Goal: Information Seeking & Learning: Learn about a topic

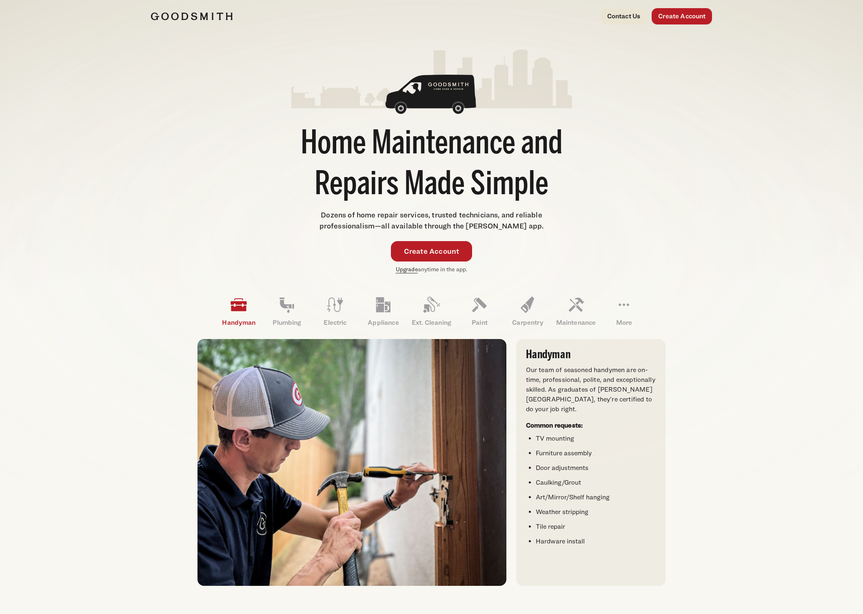
click at [412, 271] on link "Upgrade" at bounding box center [407, 269] width 22 height 7
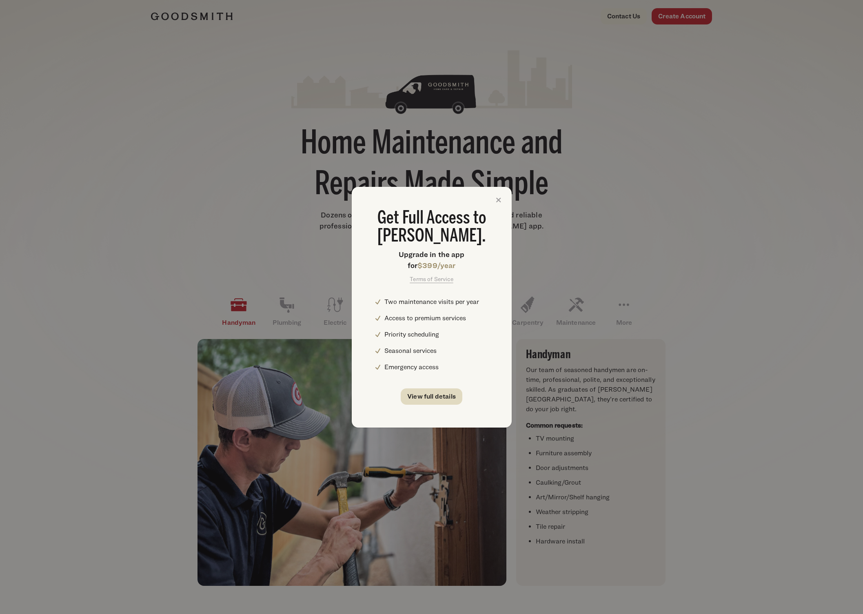
click at [444, 392] on link "View full details" at bounding box center [432, 396] width 62 height 16
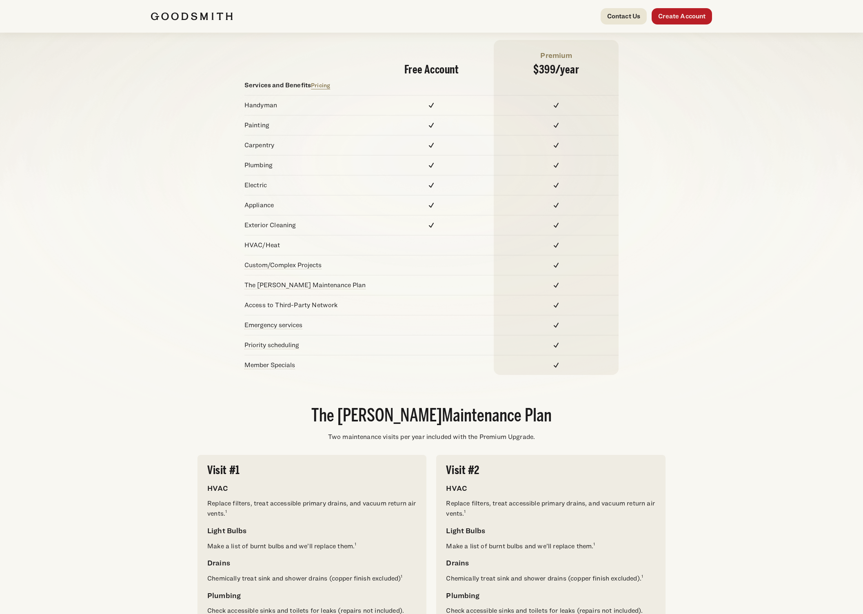
scroll to position [85, 0]
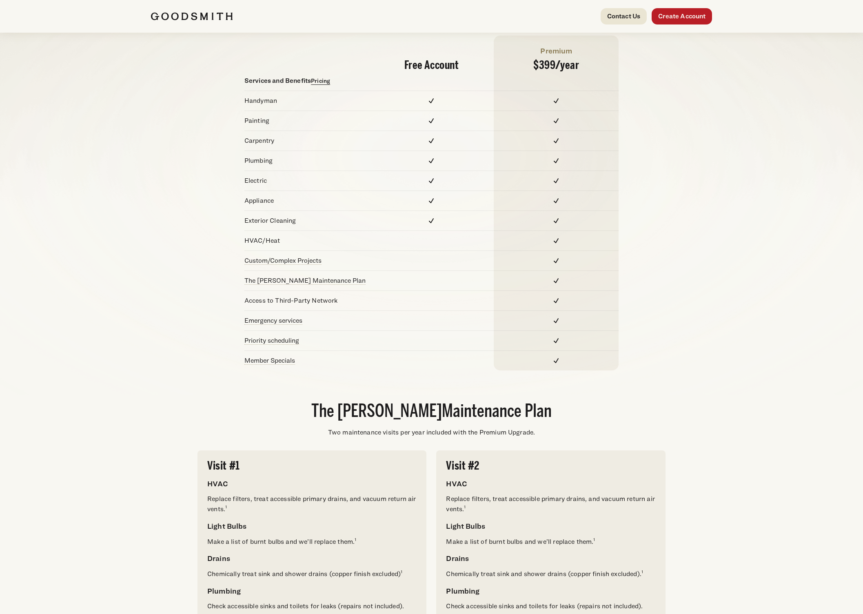
click at [320, 80] on link "Pricing" at bounding box center [320, 80] width 19 height 7
click at [306, 280] on link "The Goodsmith Maintenance Plan" at bounding box center [304, 281] width 121 height 8
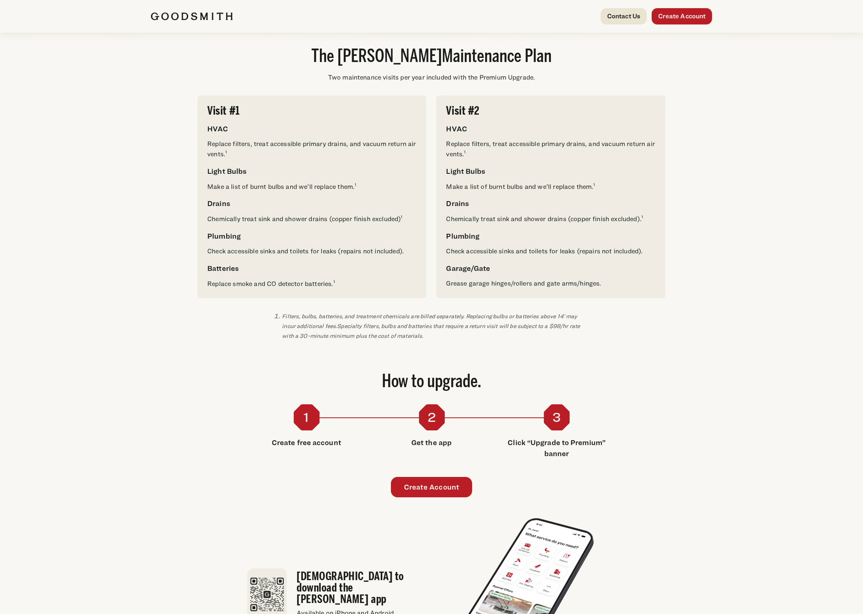
scroll to position [667, 0]
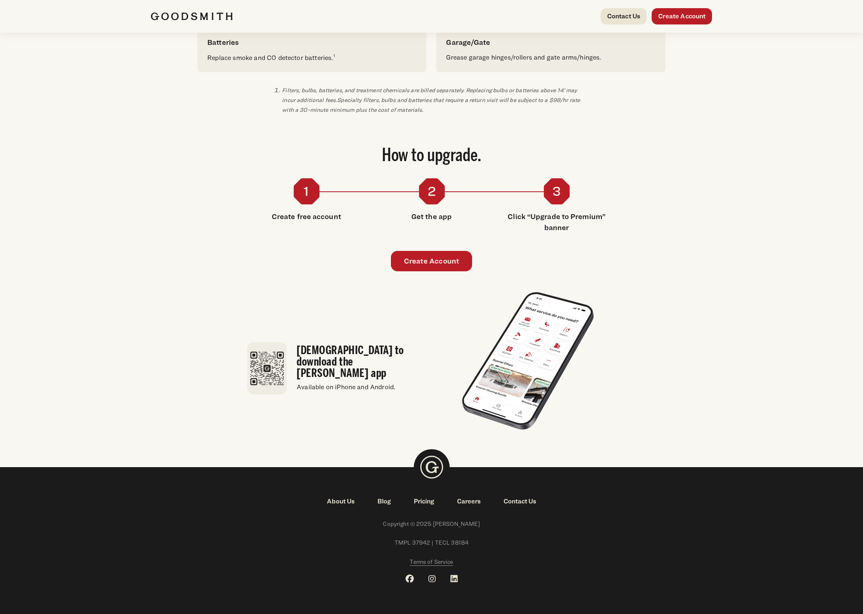
click at [435, 562] on span "Terms of Service" at bounding box center [431, 561] width 43 height 7
click at [434, 564] on span "Terms of Service" at bounding box center [431, 561] width 43 height 7
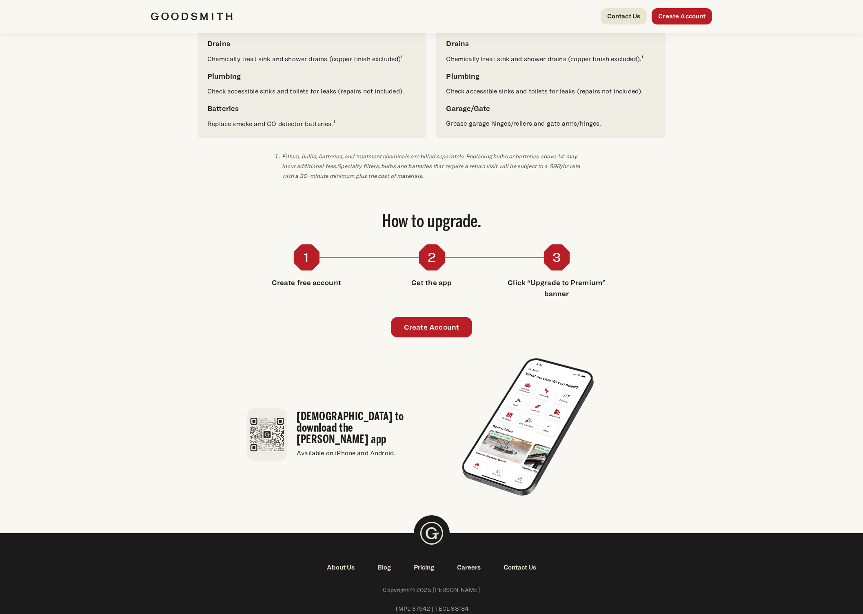
scroll to position [600, 0]
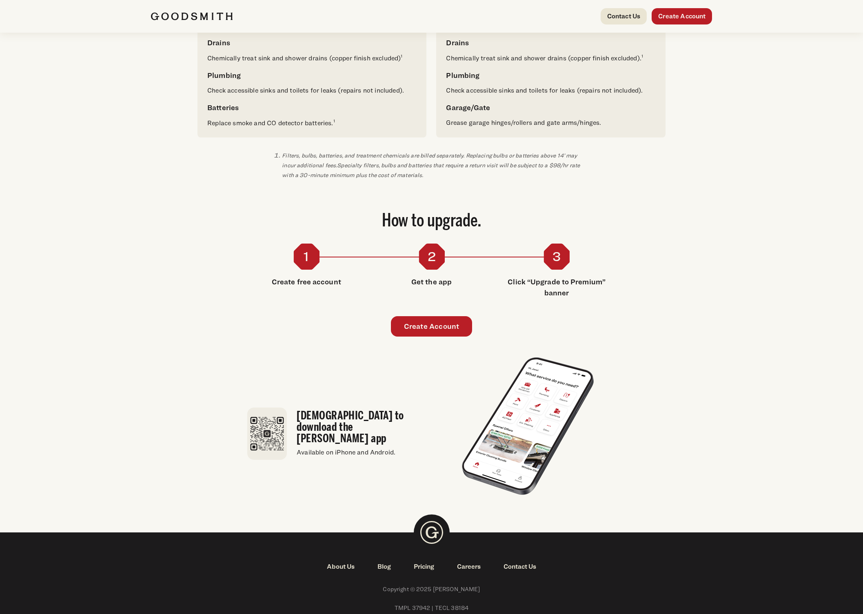
click at [431, 541] on img at bounding box center [432, 532] width 36 height 36
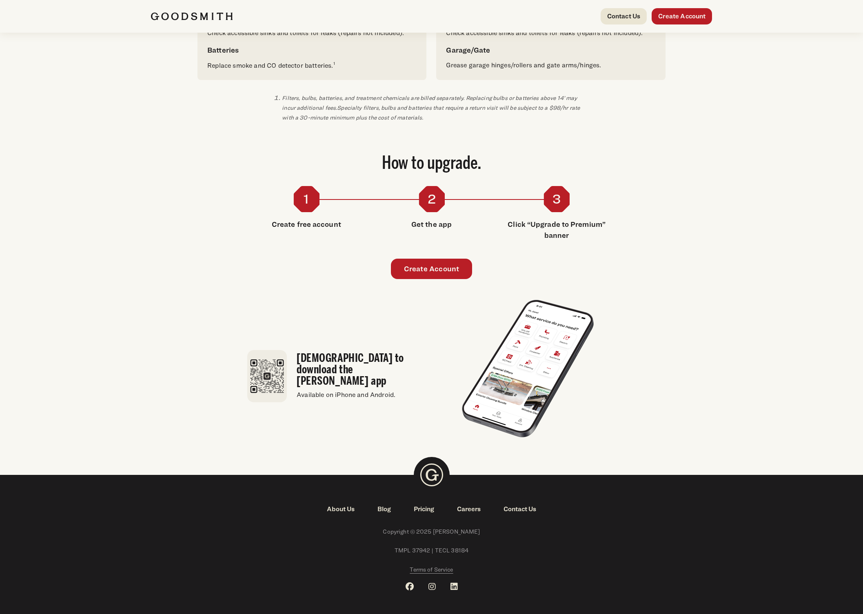
scroll to position [667, 0]
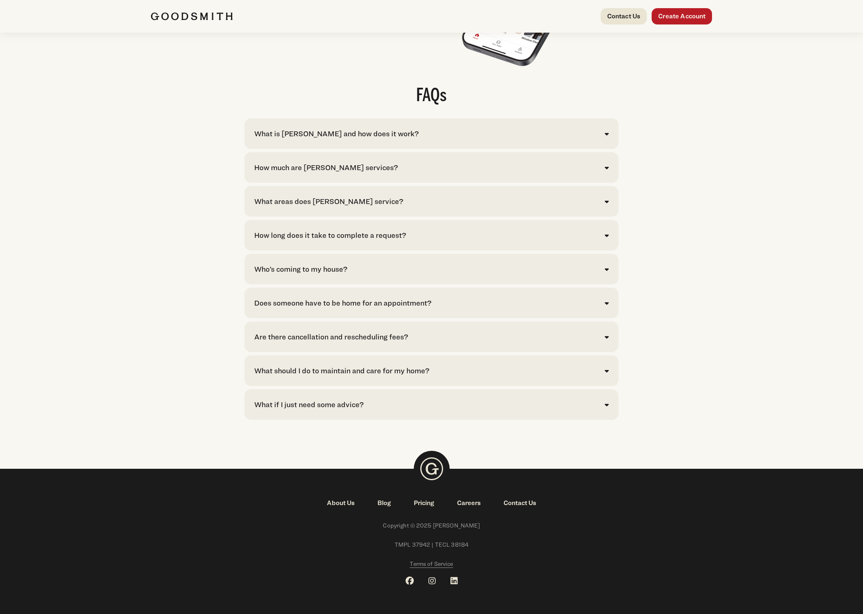
scroll to position [1593, 0]
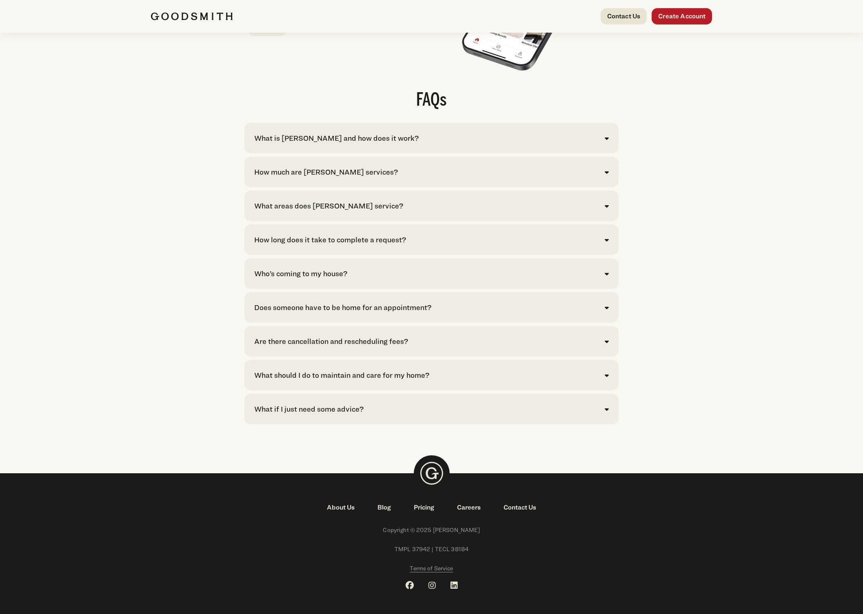
click at [358, 144] on div "What is Goodsmith and how does it work?" at bounding box center [336, 138] width 164 height 11
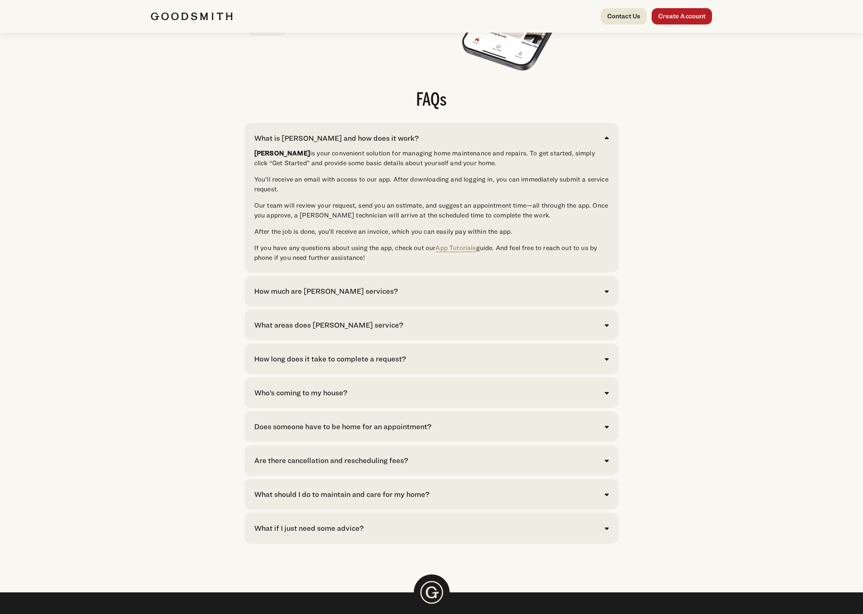
click at [358, 144] on div "What is Goodsmith and how does it work?" at bounding box center [336, 138] width 164 height 11
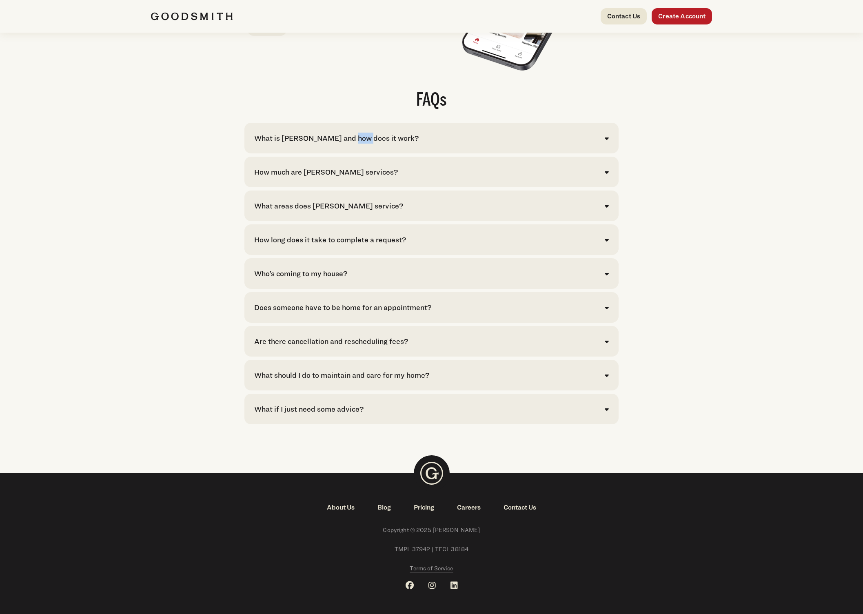
click at [358, 144] on div "What is [PERSON_NAME] and how does it work?" at bounding box center [336, 138] width 164 height 11
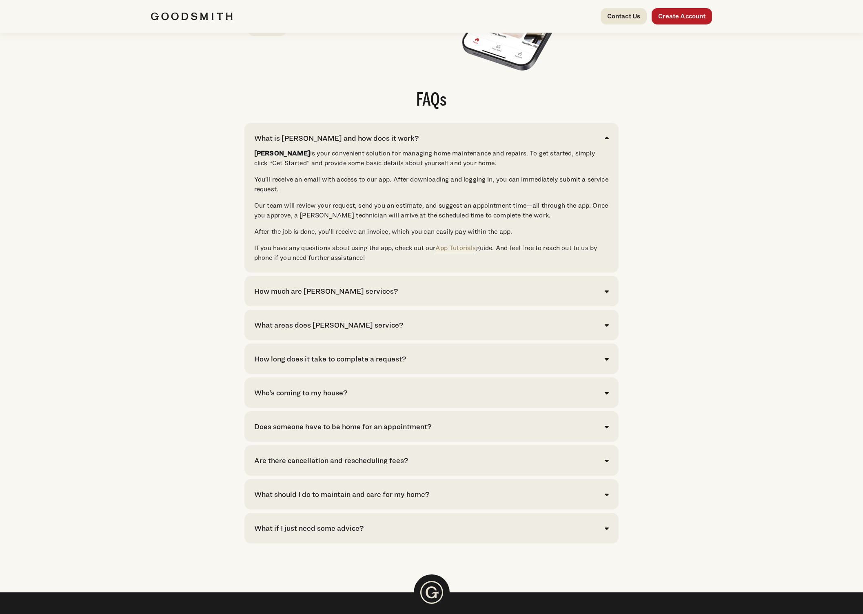
click at [383, 162] on div "What is Goodsmith and how does it work? Goodsmith is your convenient solution f…" at bounding box center [431, 198] width 374 height 150
drag, startPoint x: 381, startPoint y: 277, endPoint x: 244, endPoint y: 154, distance: 184.0
click at [244, 154] on div "What is Goodsmith and how does it work? Goodsmith is your convenient solution f…" at bounding box center [431, 198] width 374 height 150
copy div "What is Goodsmith and how does it work? Goodsmith is your convenient solution f…"
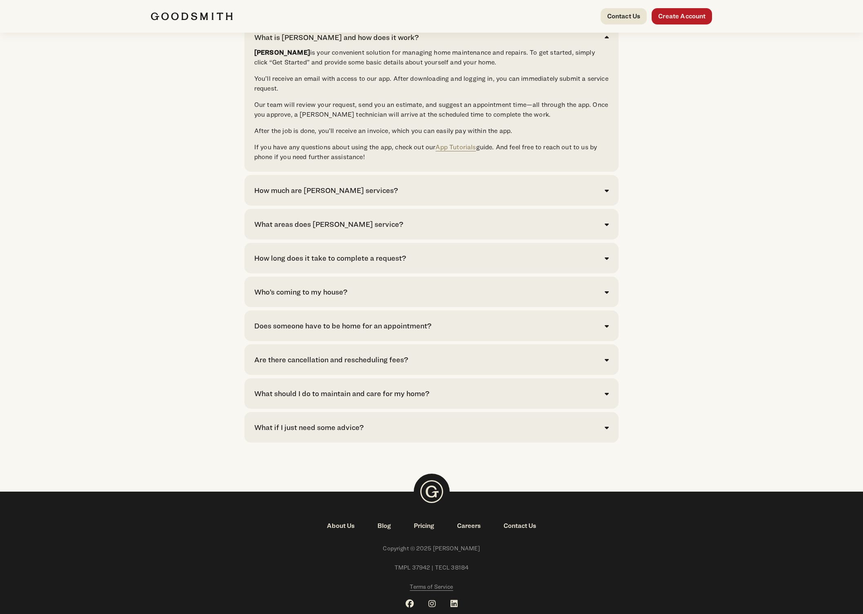
scroll to position [1701, 0]
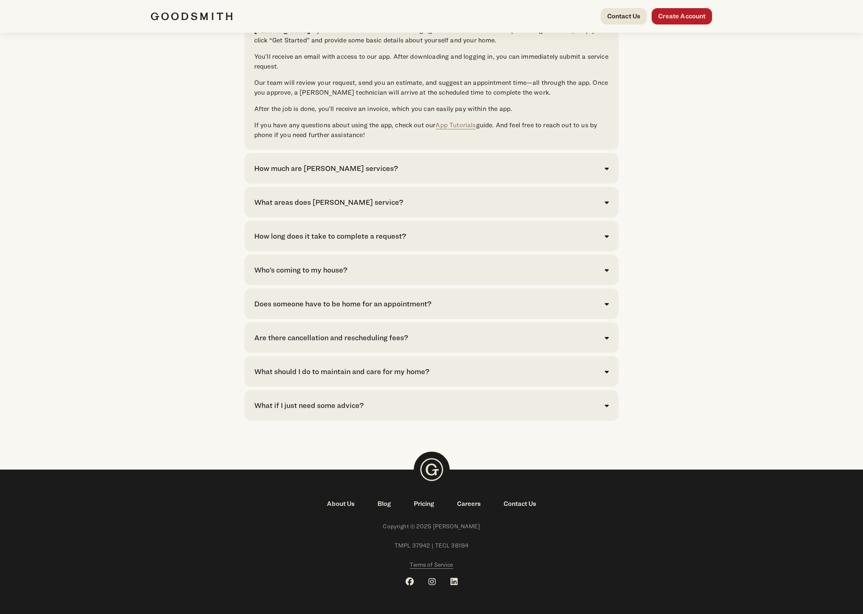
click at [377, 241] on div "How long does it take to complete a request?" at bounding box center [330, 235] width 152 height 11
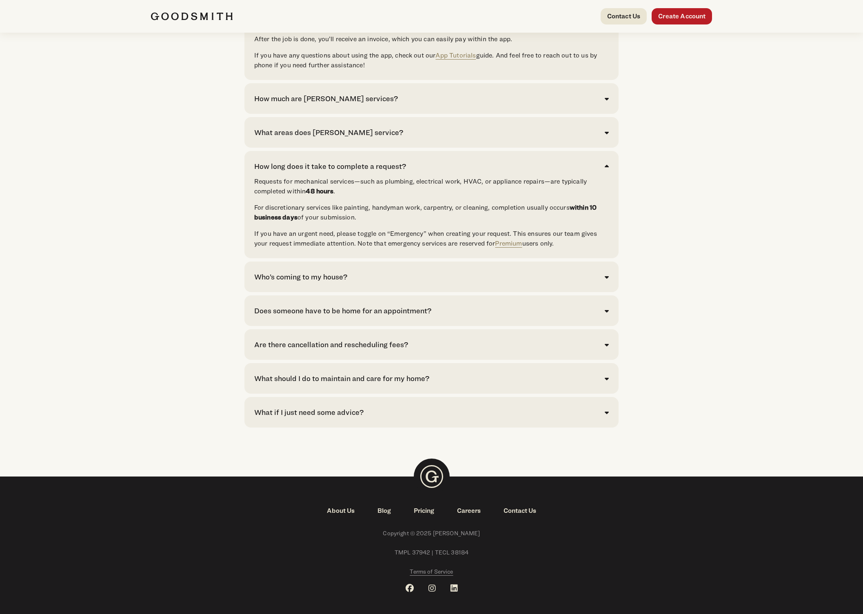
scroll to position [1812, 0]
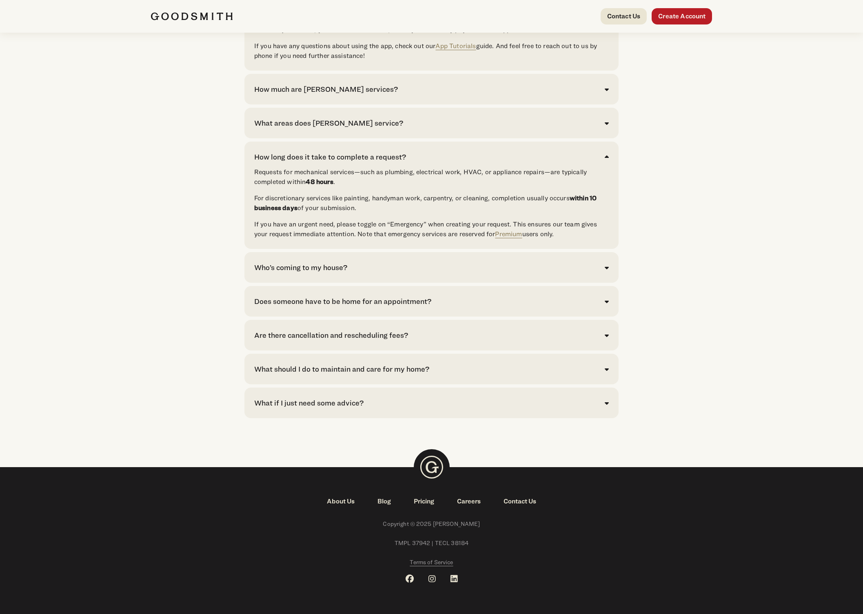
click at [342, 272] on div "Who’s coming to my house?" at bounding box center [300, 267] width 93 height 11
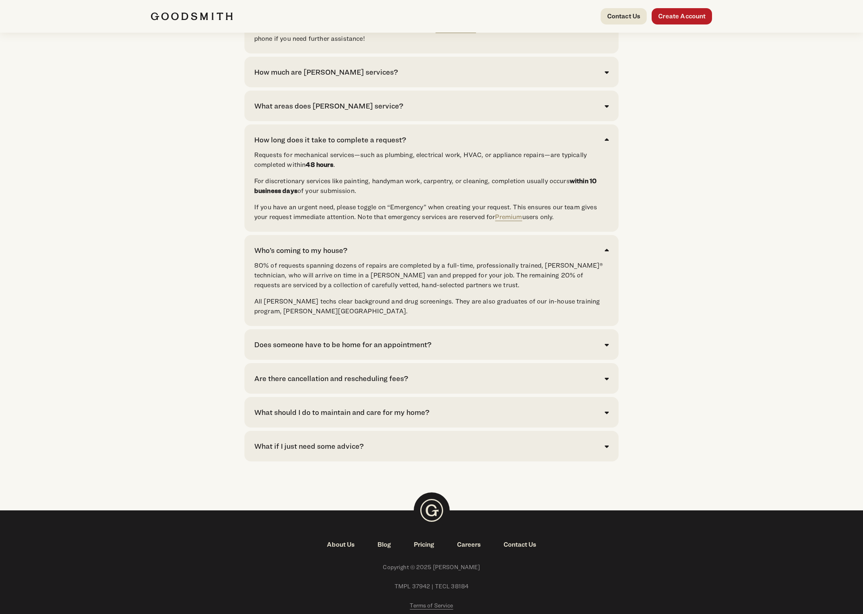
scroll to position [1828, 0]
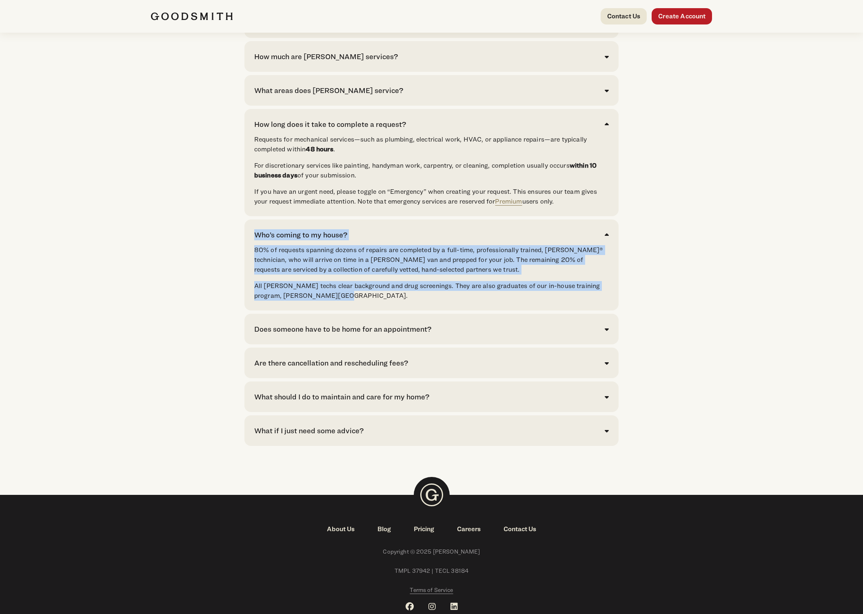
drag, startPoint x: 348, startPoint y: 313, endPoint x: 235, endPoint y: 257, distance: 125.9
click at [233, 255] on div "FAQs What is Goodsmith and how does it work? Goodsmith is your convenient solut…" at bounding box center [431, 151] width 561 height 589
copy div "Who’s coming to my house? 80% of requests spanning dozens of repairs are comple…"
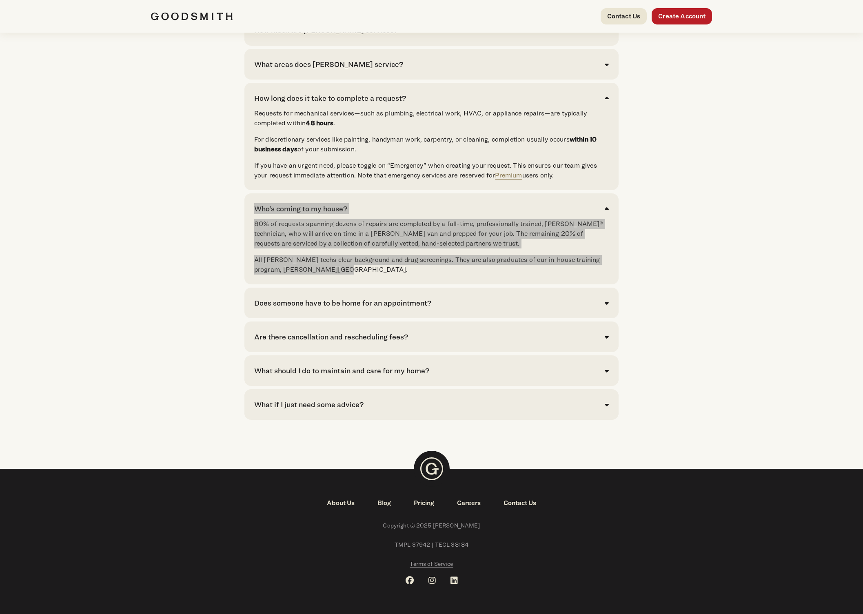
scroll to position [1855, 0]
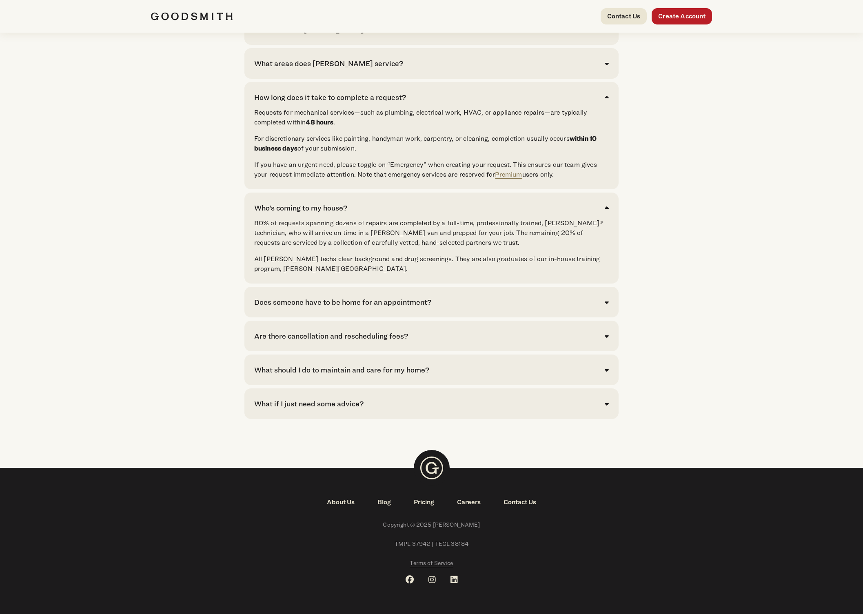
click at [373, 308] on div "Does someone have to be home for an appointment?" at bounding box center [342, 302] width 177 height 11
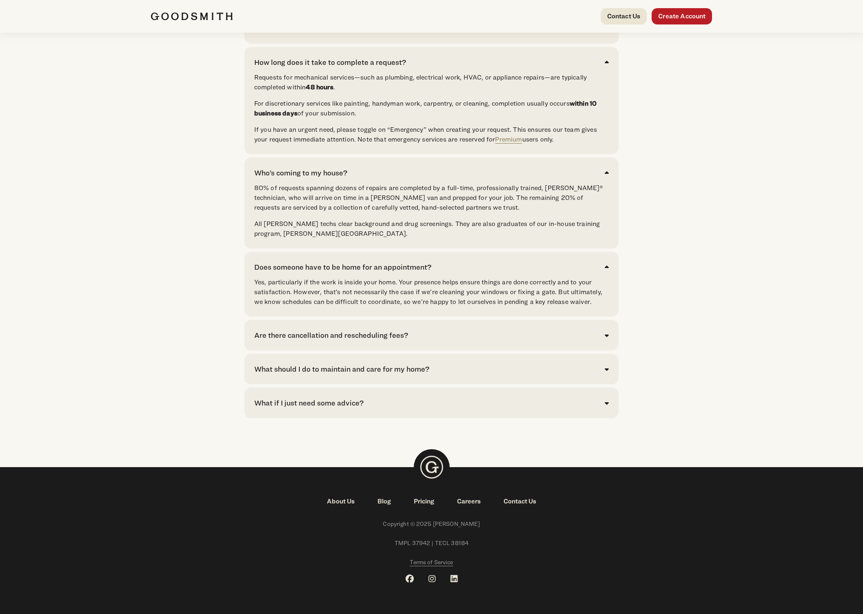
scroll to position [1905, 0]
click at [386, 339] on div "Are there cancellation and rescheduling fees?" at bounding box center [331, 335] width 154 height 11
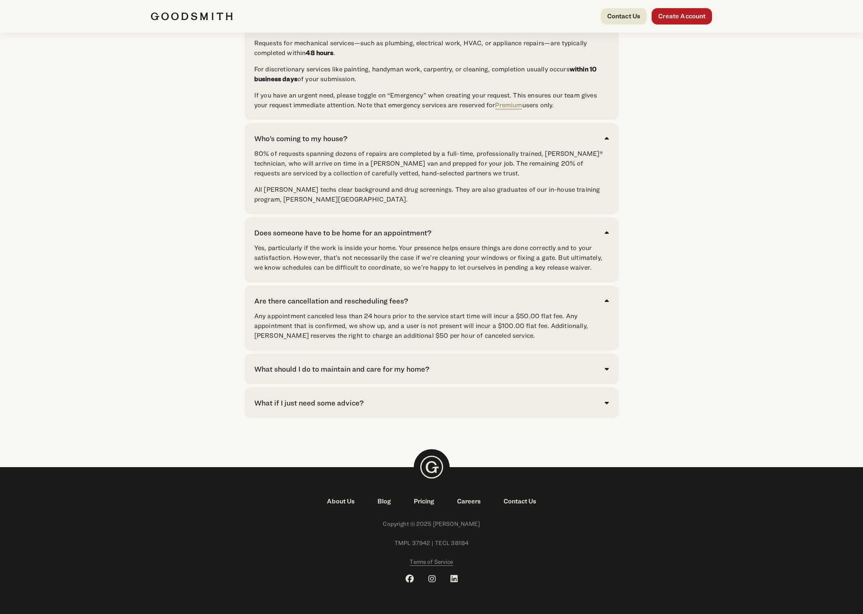
scroll to position [1942, 0]
click at [367, 369] on div "What should I do to maintain and care for my home?" at bounding box center [341, 368] width 175 height 11
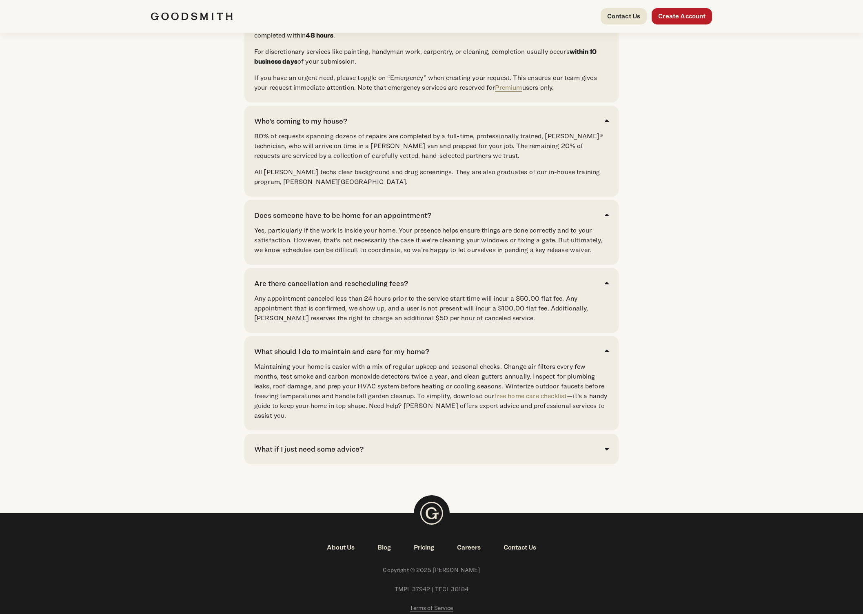
click at [367, 357] on div "What should I do to maintain and care for my home?" at bounding box center [341, 351] width 175 height 11
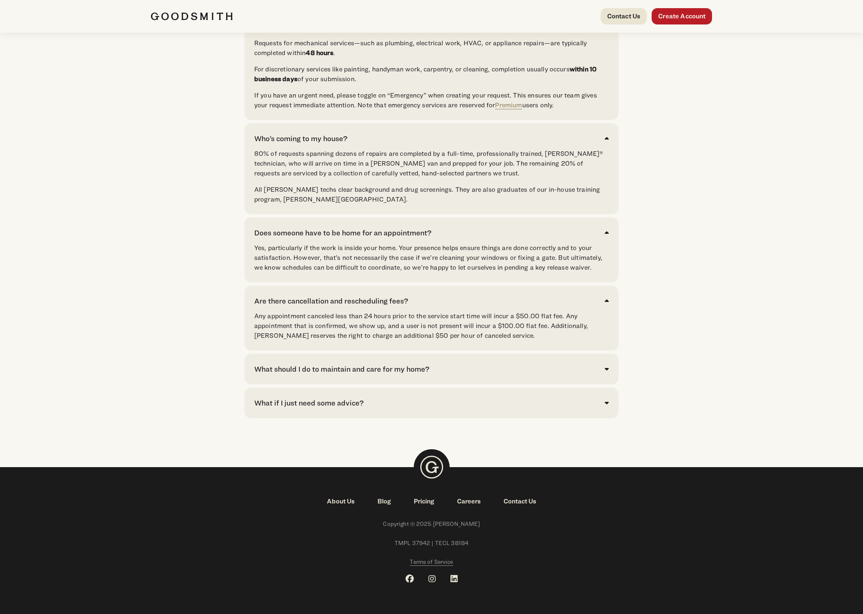
click at [327, 406] on div "What if I just need some advice?" at bounding box center [308, 402] width 109 height 11
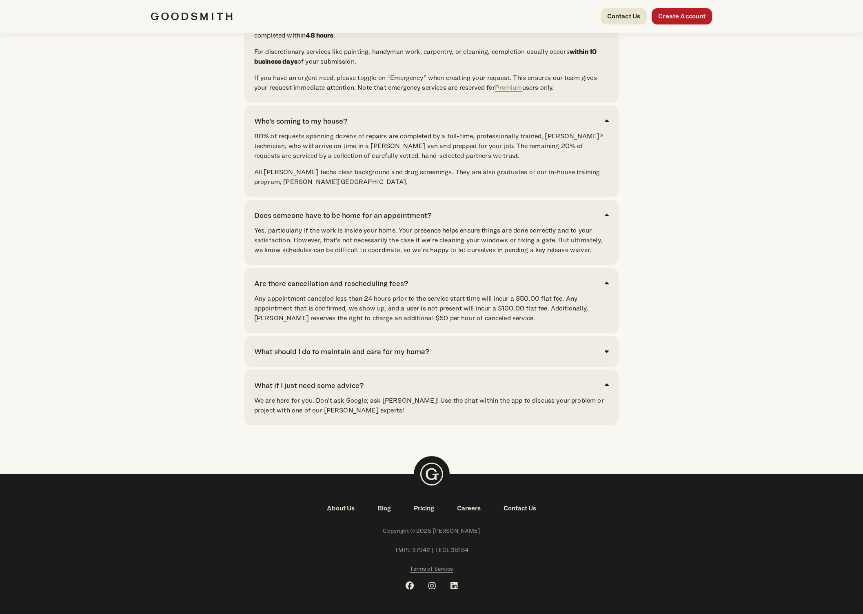
click at [328, 391] on div "What if I just need some advice?" at bounding box center [308, 385] width 109 height 11
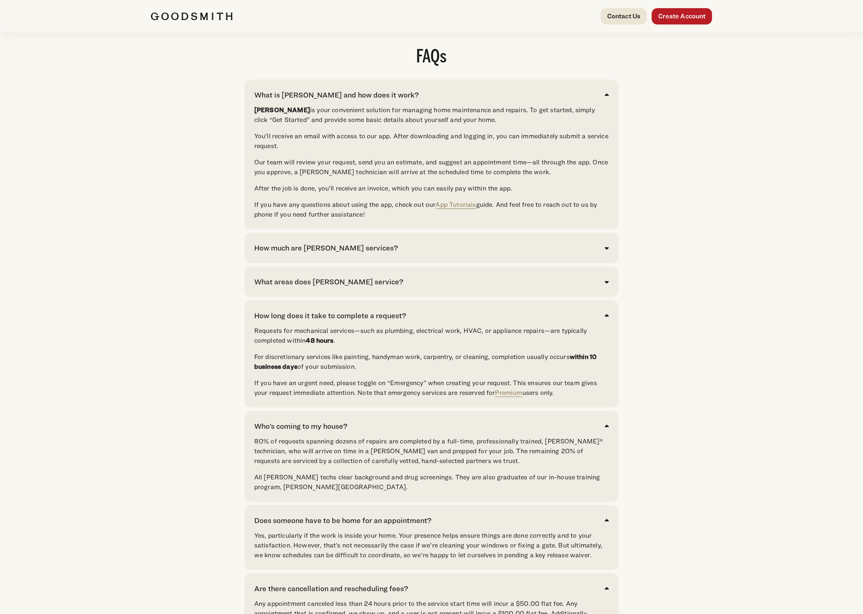
scroll to position [1639, 0]
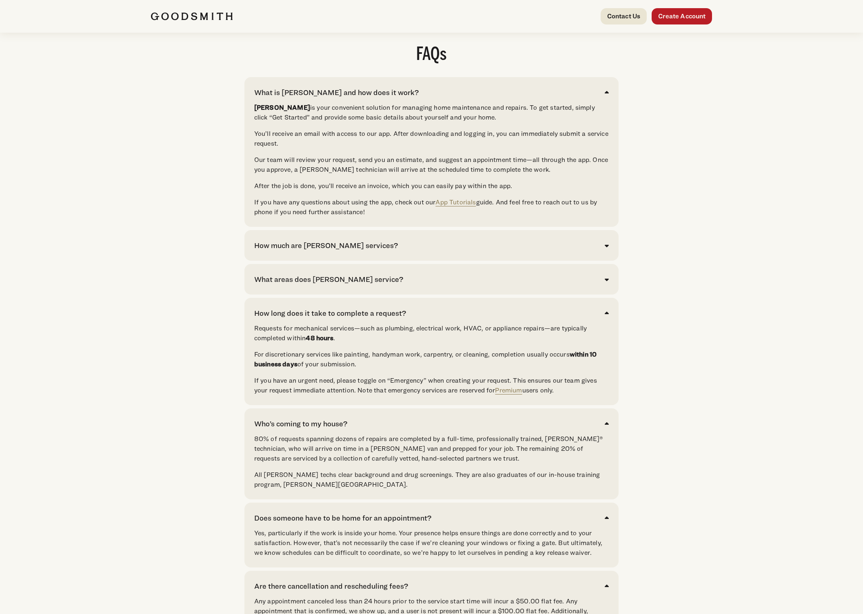
click at [354, 251] on div "How much are [PERSON_NAME] services?" at bounding box center [326, 245] width 144 height 11
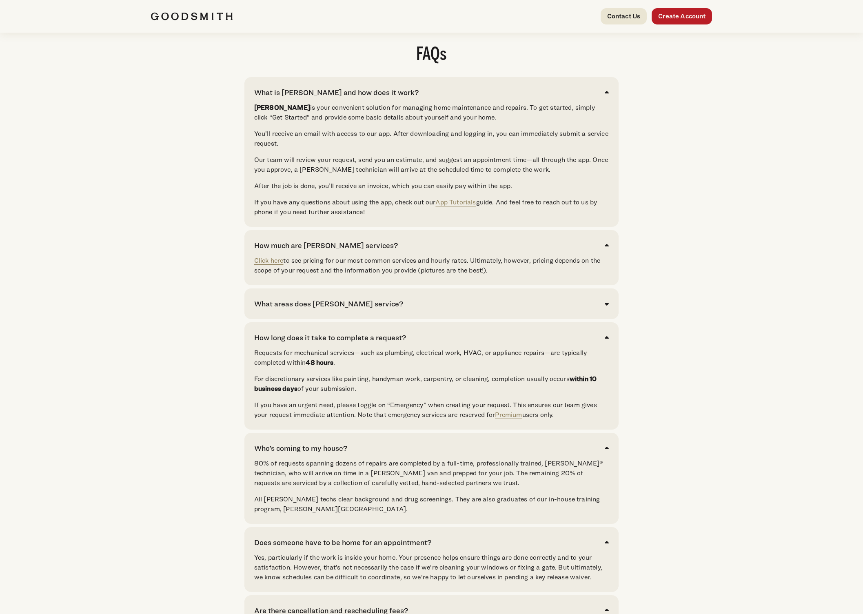
click at [355, 251] on div "How much are [PERSON_NAME] services?" at bounding box center [326, 245] width 144 height 11
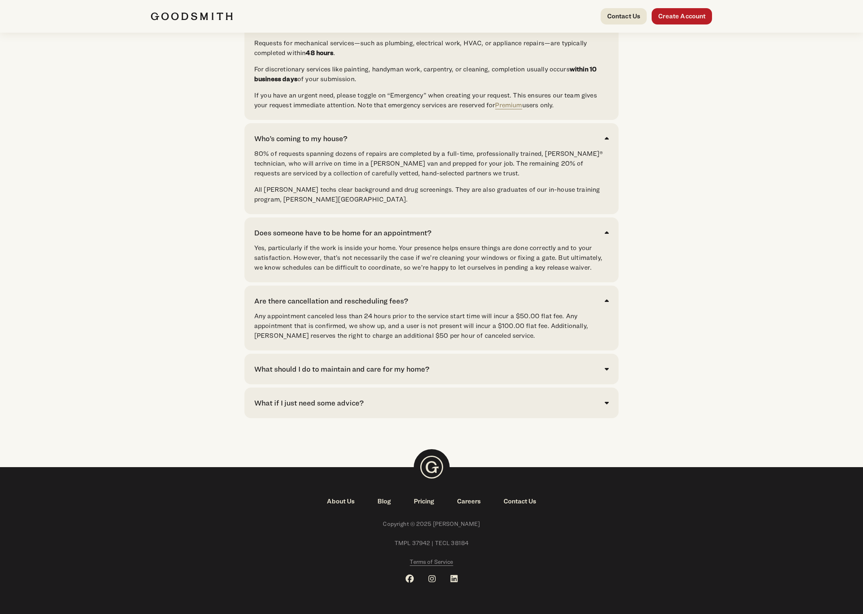
scroll to position [1942, 0]
click at [371, 301] on div "Are there cancellation and rescheduling fees?" at bounding box center [331, 300] width 154 height 11
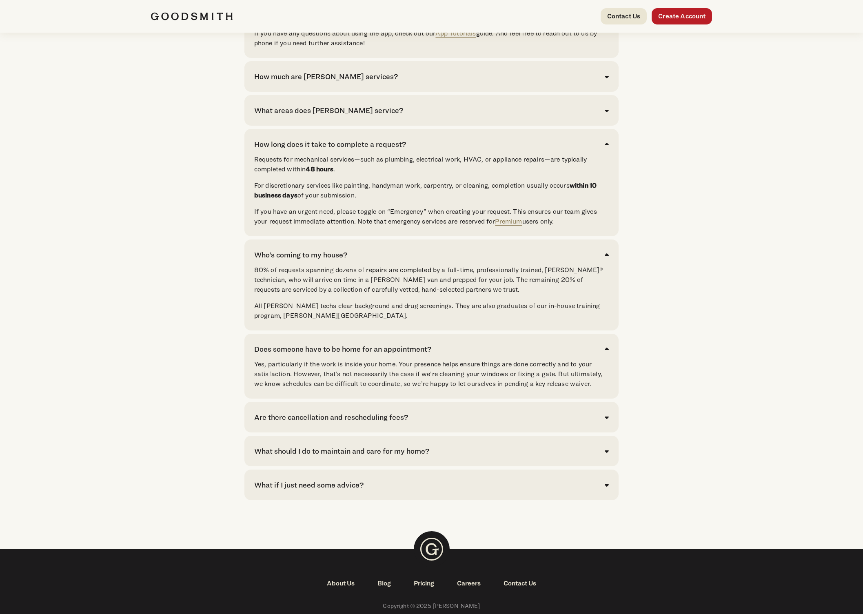
scroll to position [1805, 0]
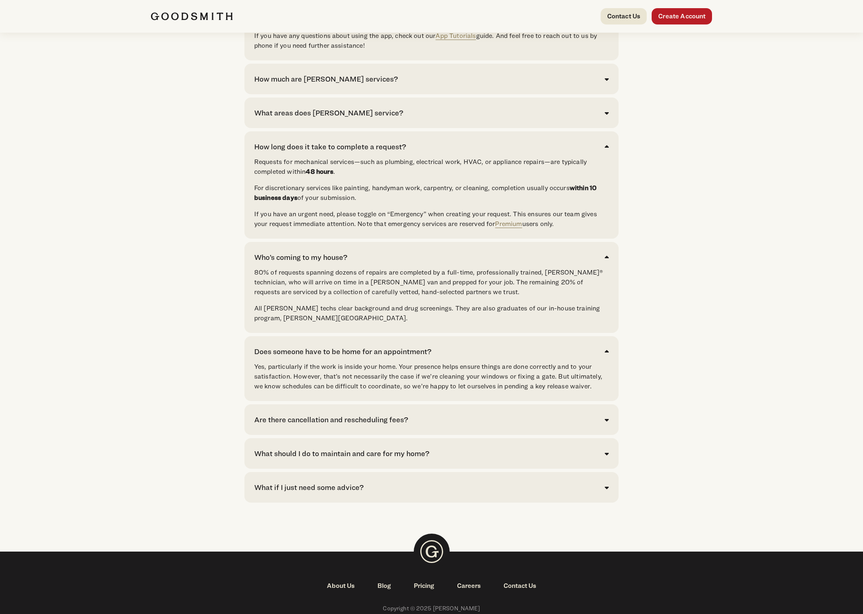
click at [368, 152] on div "How long does it take to complete a request?" at bounding box center [330, 146] width 152 height 11
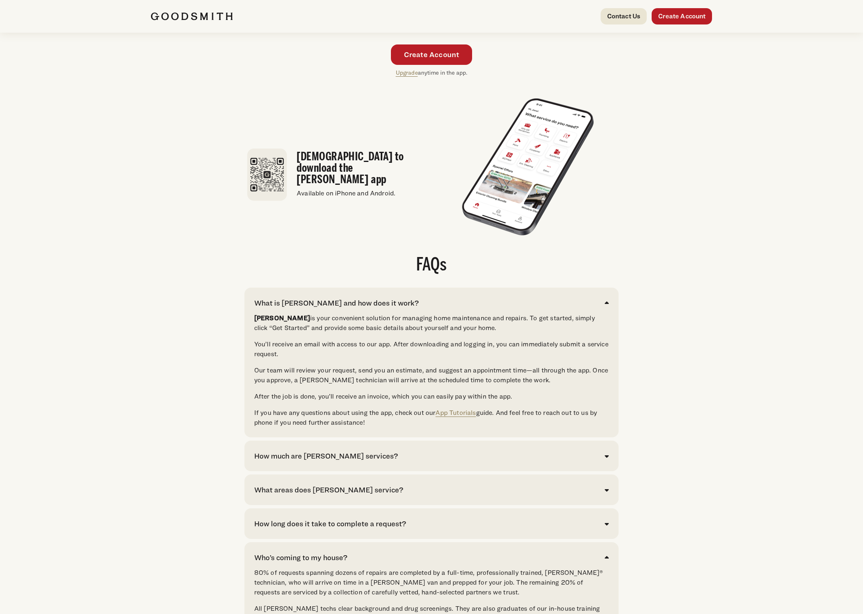
click at [376, 308] on div "What is [PERSON_NAME] and how does it work?" at bounding box center [336, 302] width 164 height 11
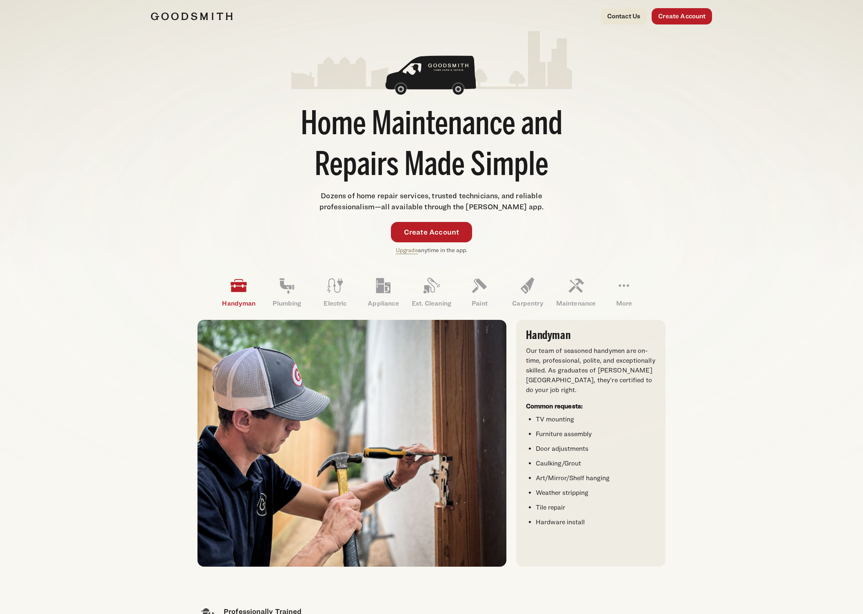
scroll to position [0, 0]
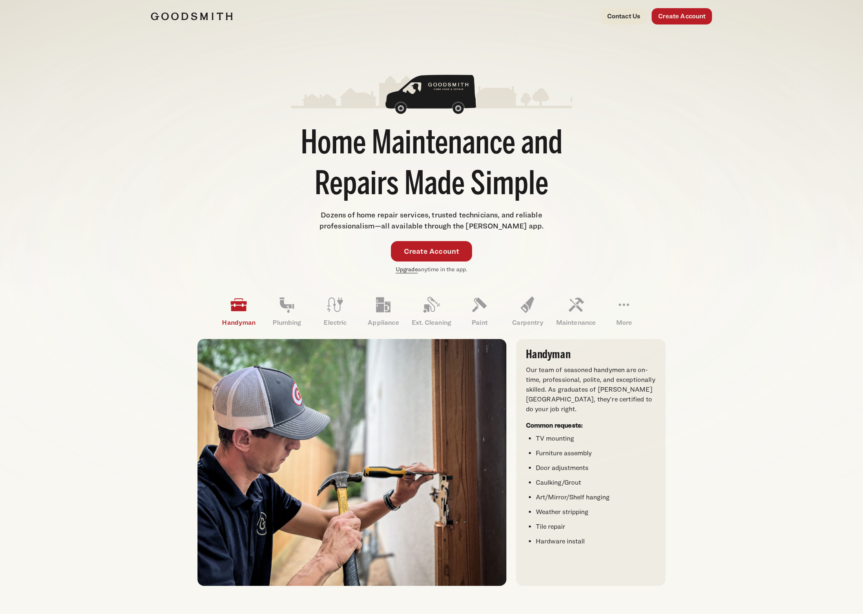
click at [413, 270] on link "Upgrade" at bounding box center [407, 269] width 22 height 7
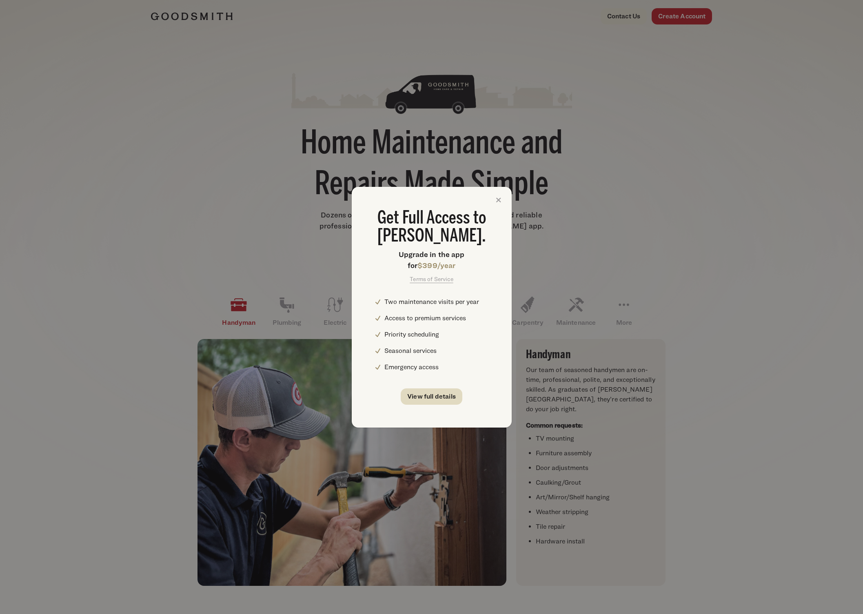
click at [428, 395] on link "View full details" at bounding box center [432, 396] width 62 height 16
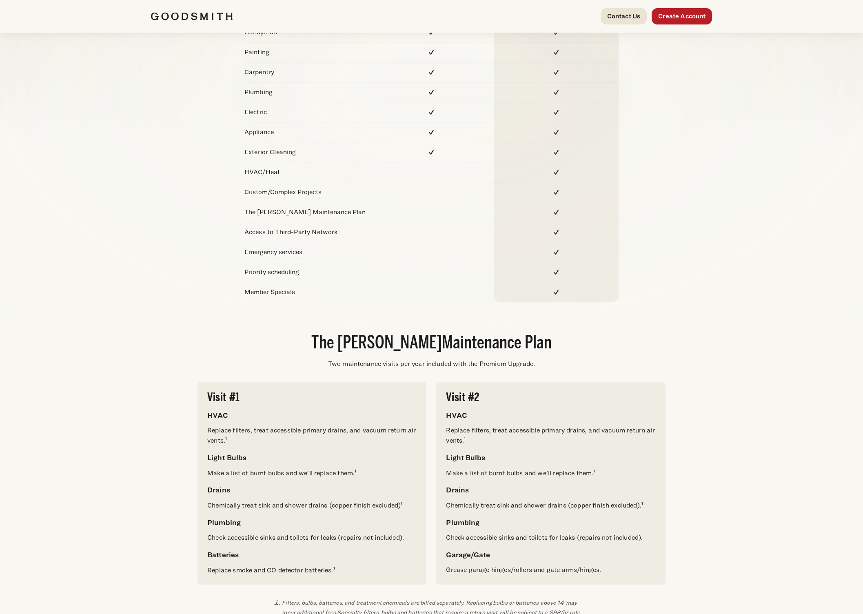
scroll to position [158, 0]
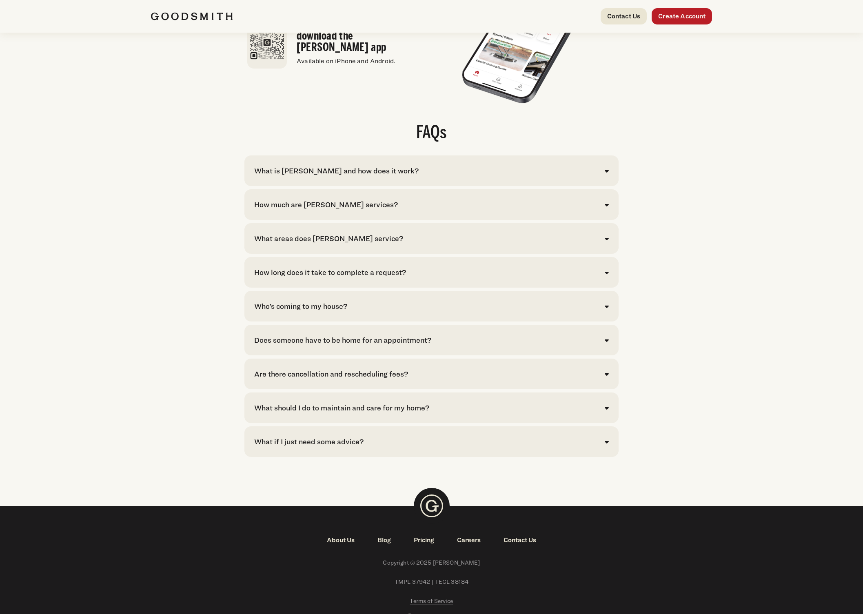
scroll to position [1542, 0]
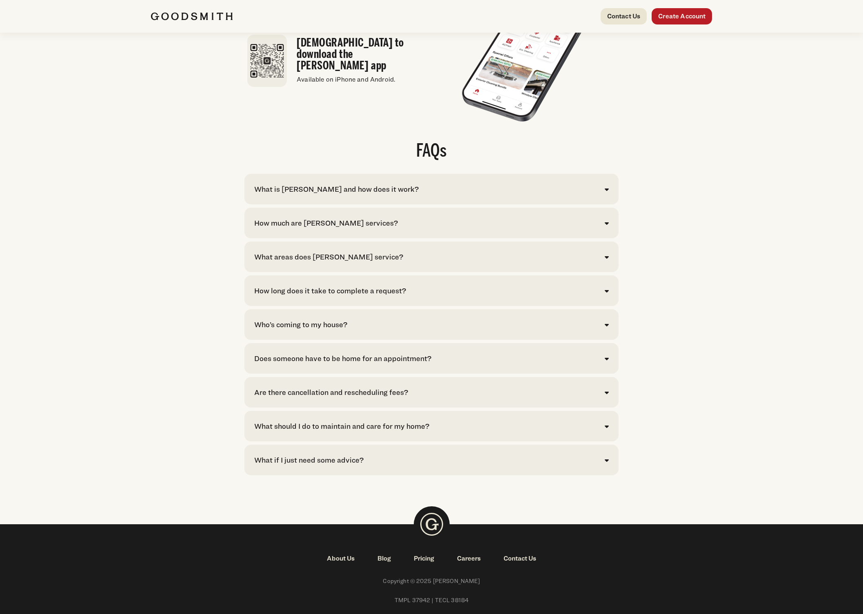
click at [366, 195] on div "What is [PERSON_NAME] and how does it work?" at bounding box center [336, 189] width 164 height 11
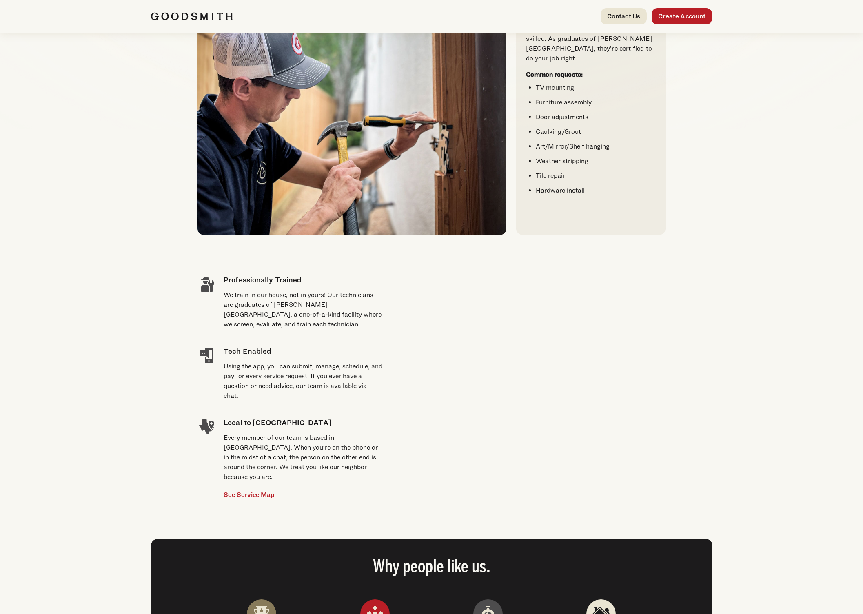
scroll to position [349, 0]
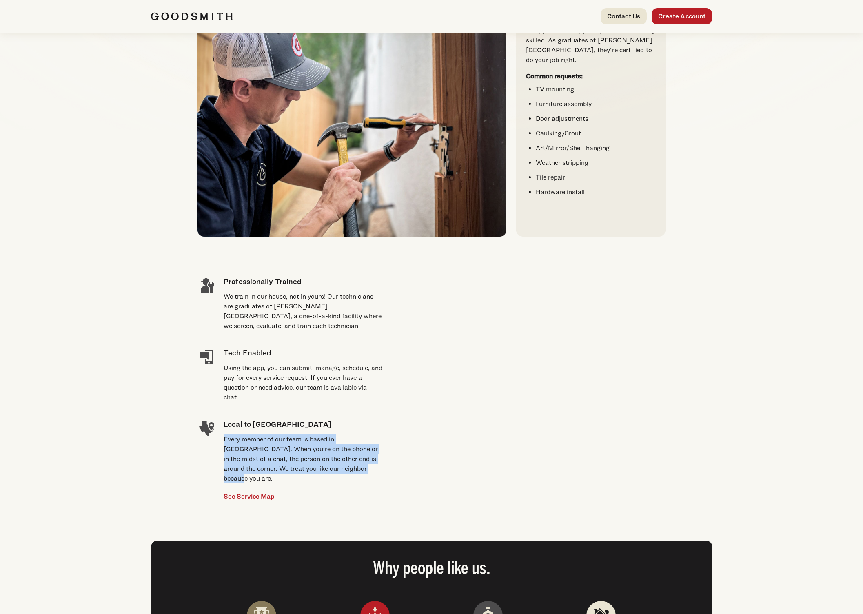
drag, startPoint x: 329, startPoint y: 461, endPoint x: 222, endPoint y: 433, distance: 111.0
click at [222, 433] on div "Local to [GEOGRAPHIC_DATA] Every member of our team is based in [GEOGRAPHIC_DAT…" at bounding box center [289, 460] width 185 height 96
copy div "Every member of our team is based in [GEOGRAPHIC_DATA]. When you’re on the phon…"
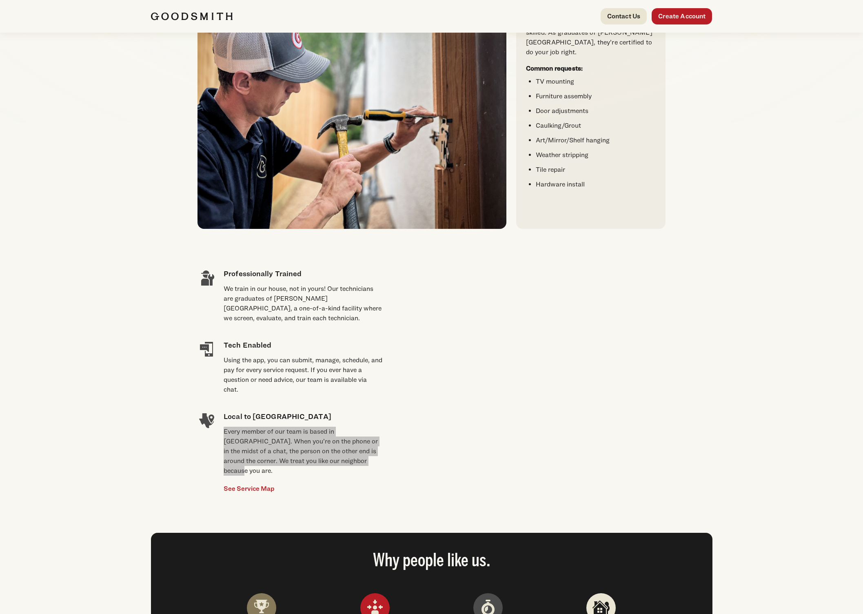
scroll to position [355, 0]
